Goal: Information Seeking & Learning: Learn about a topic

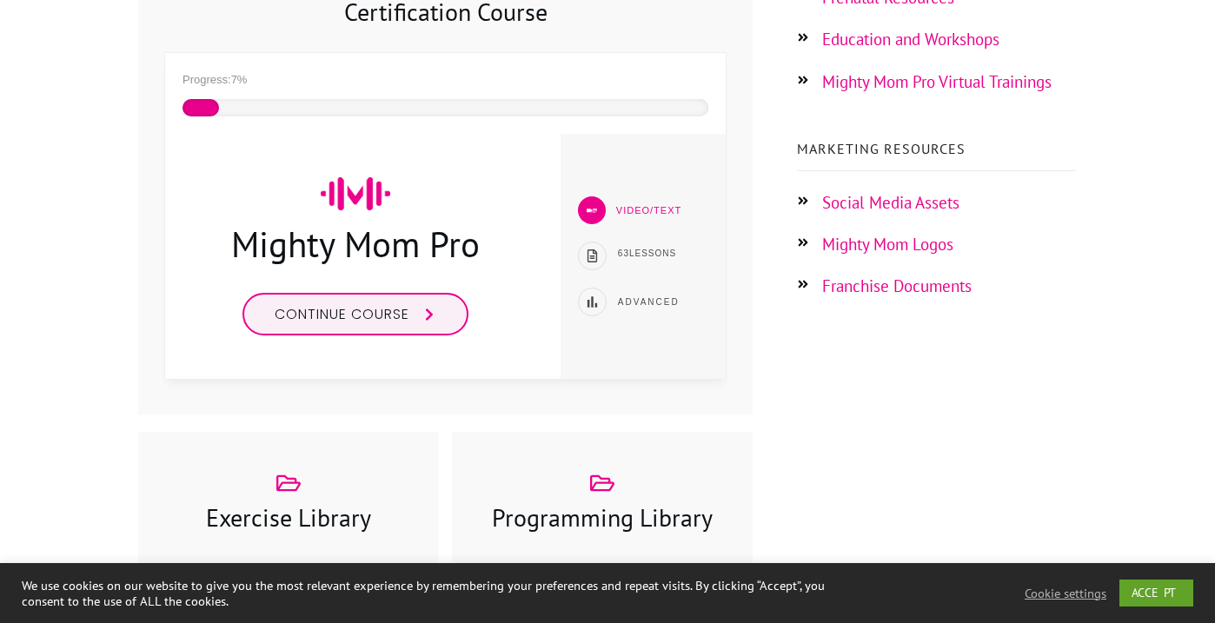
scroll to position [439, 0]
click at [419, 316] on span at bounding box center [429, 316] width 27 height 14
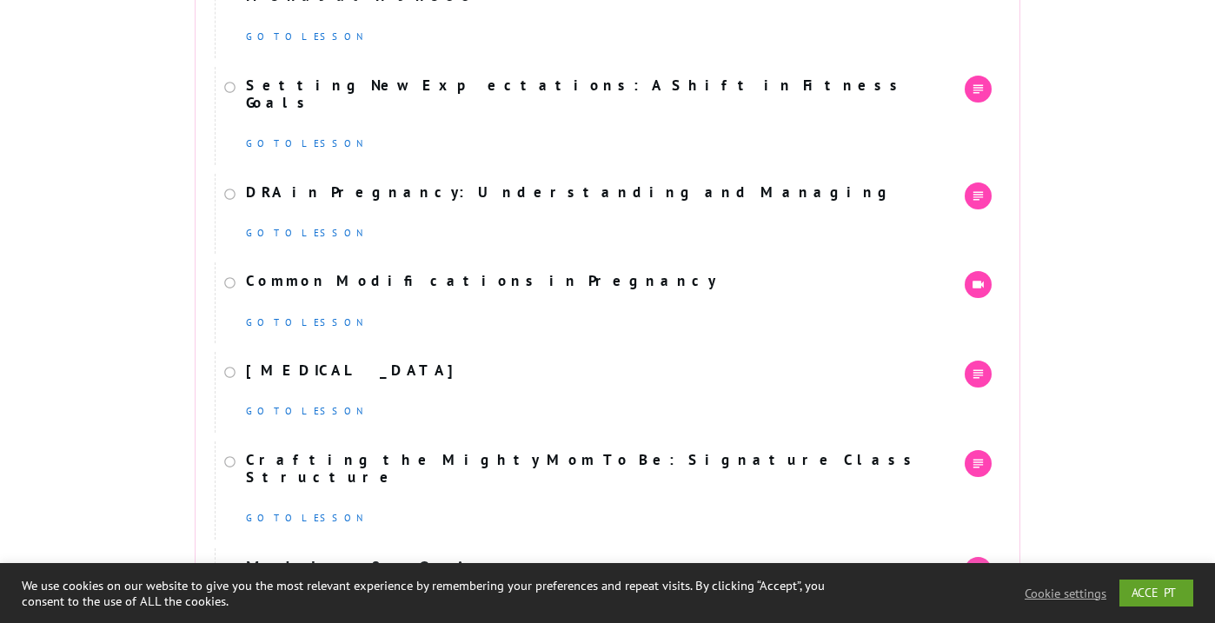
scroll to position [6822, 0]
click at [403, 359] on link "[MEDICAL_DATA]" at bounding box center [352, 368] width 212 height 19
